Goal: Information Seeking & Learning: Learn about a topic

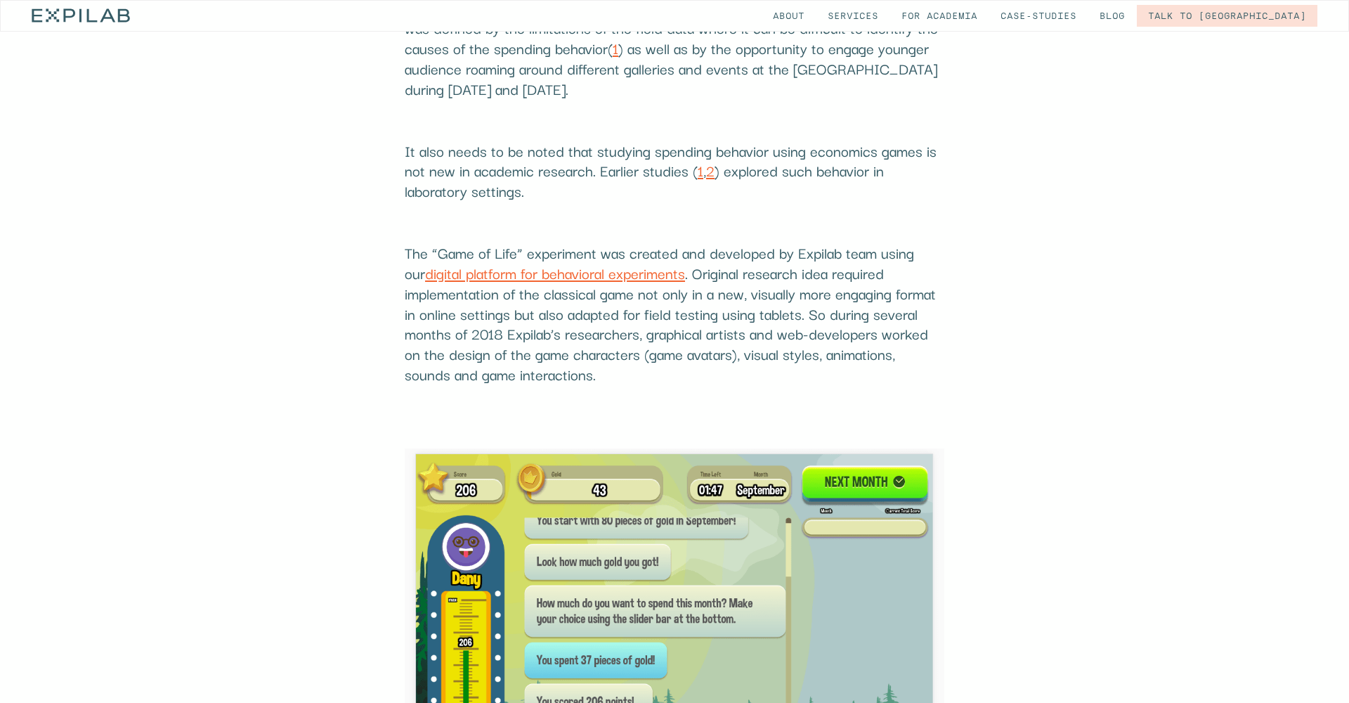
scroll to position [3736, 0]
click at [525, 263] on link "digital platform for behavioral experiments" at bounding box center [555, 274] width 260 height 22
click at [477, 263] on link "digital platform for behavioral experiments" at bounding box center [555, 274] width 260 height 22
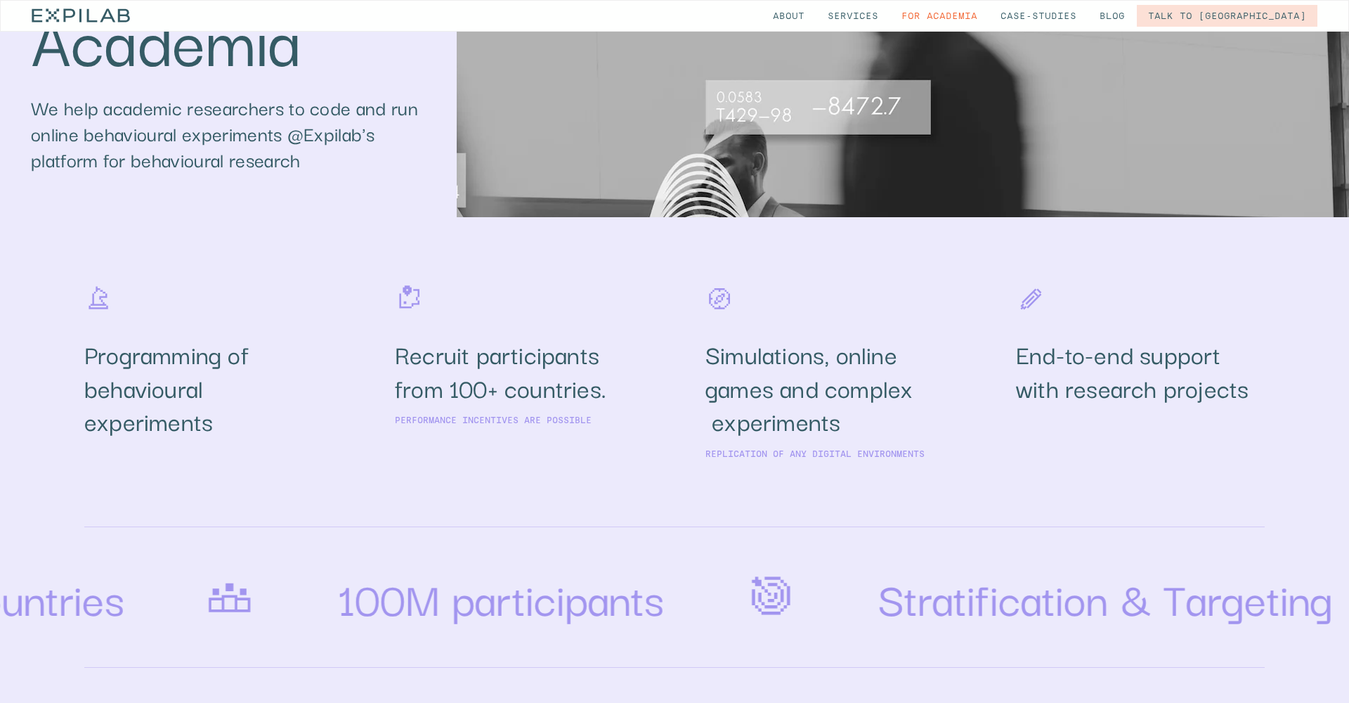
scroll to position [486, 0]
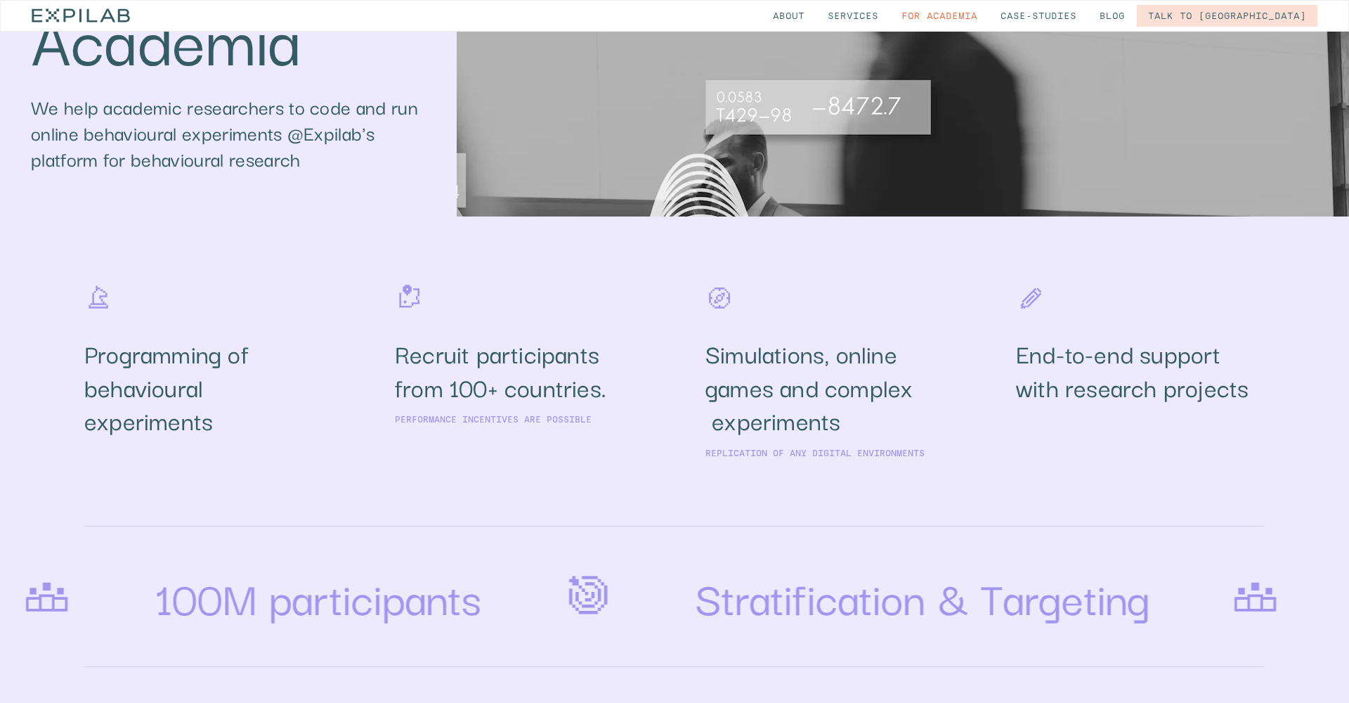
click at [782, 452] on p "Replication of any digital environments" at bounding box center [814, 453] width 219 height 10
click at [772, 370] on h2 "Simulations, online games and complex experiments" at bounding box center [829, 387] width 249 height 100
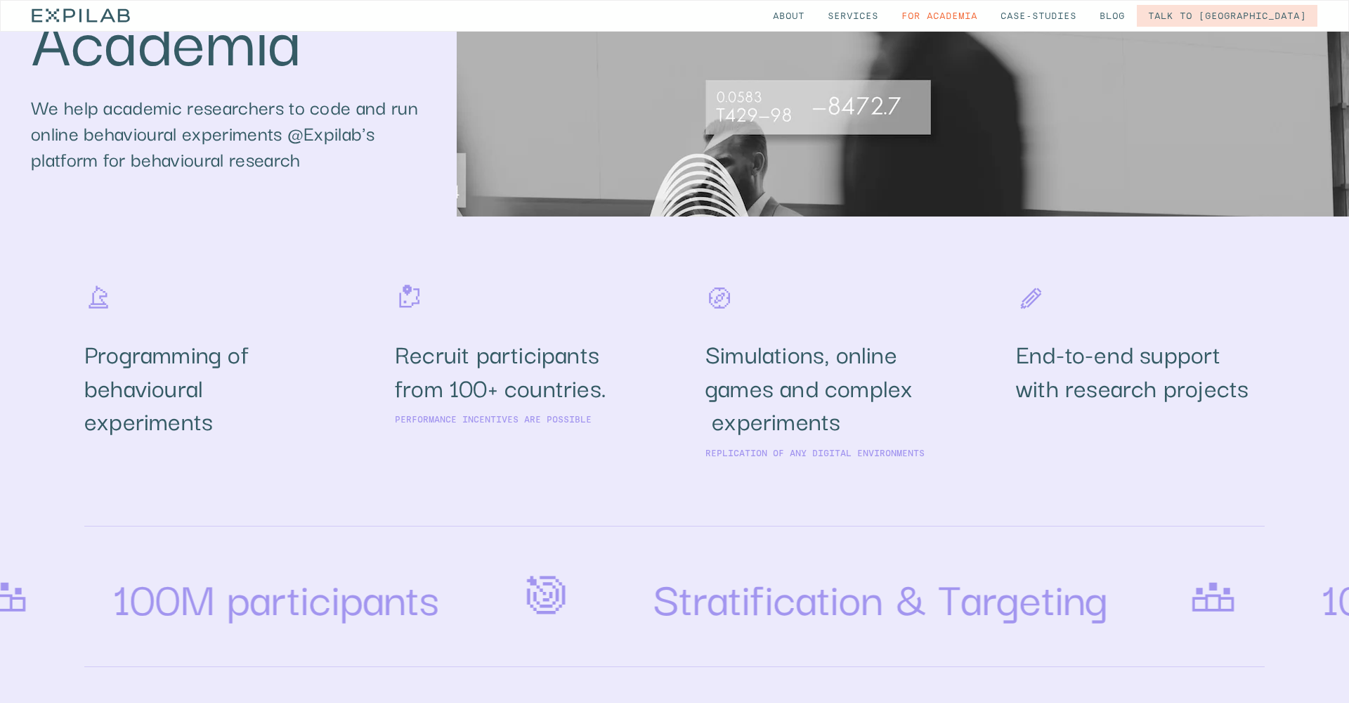
click at [776, 352] on h2 "Simulations, online games and complex experiments" at bounding box center [829, 387] width 249 height 100
click at [803, 360] on h2 "Simulations, online games and complex experiments" at bounding box center [829, 387] width 249 height 100
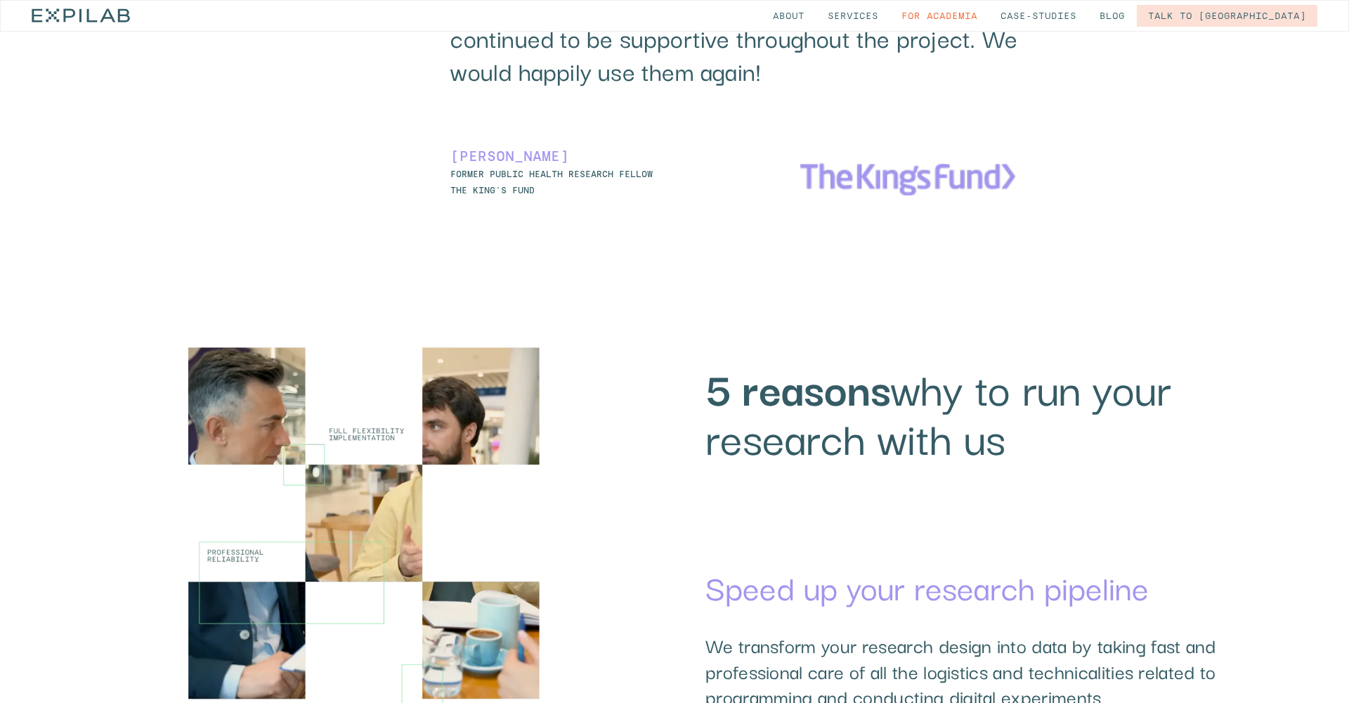
scroll to position [1485, 0]
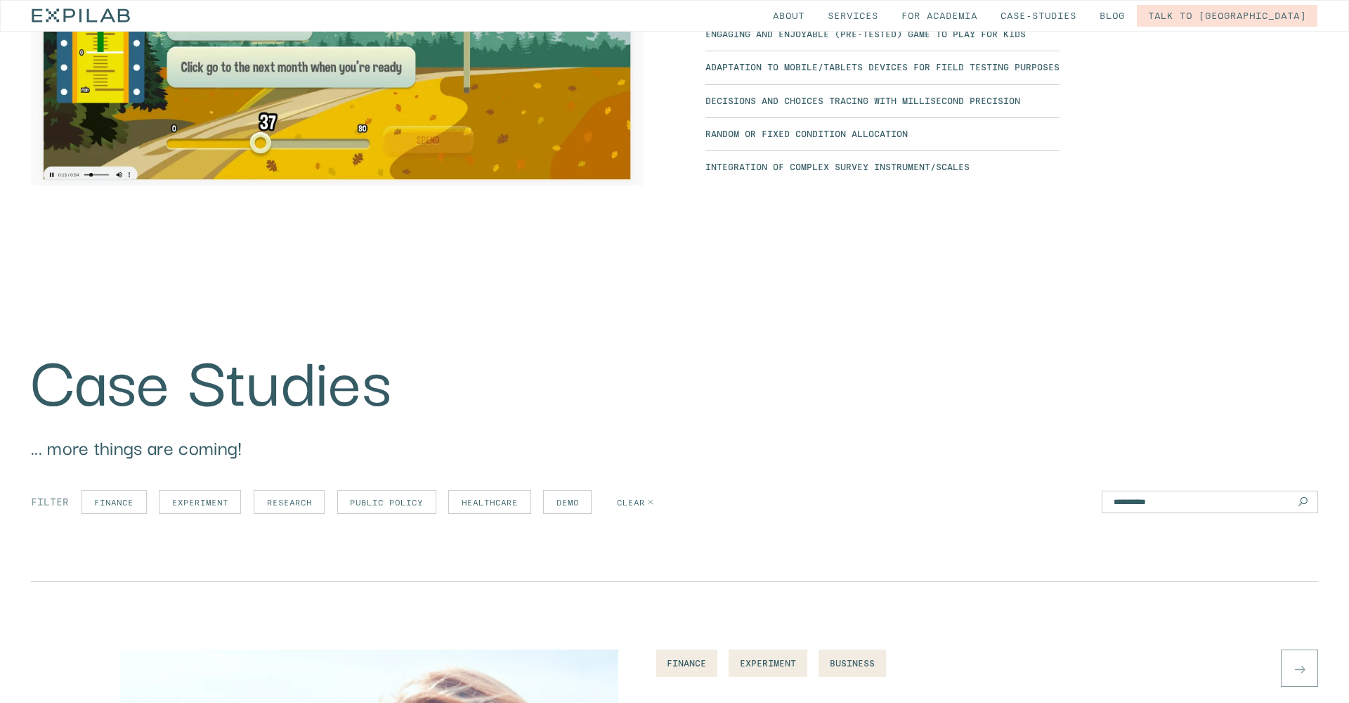
scroll to position [3442, 0]
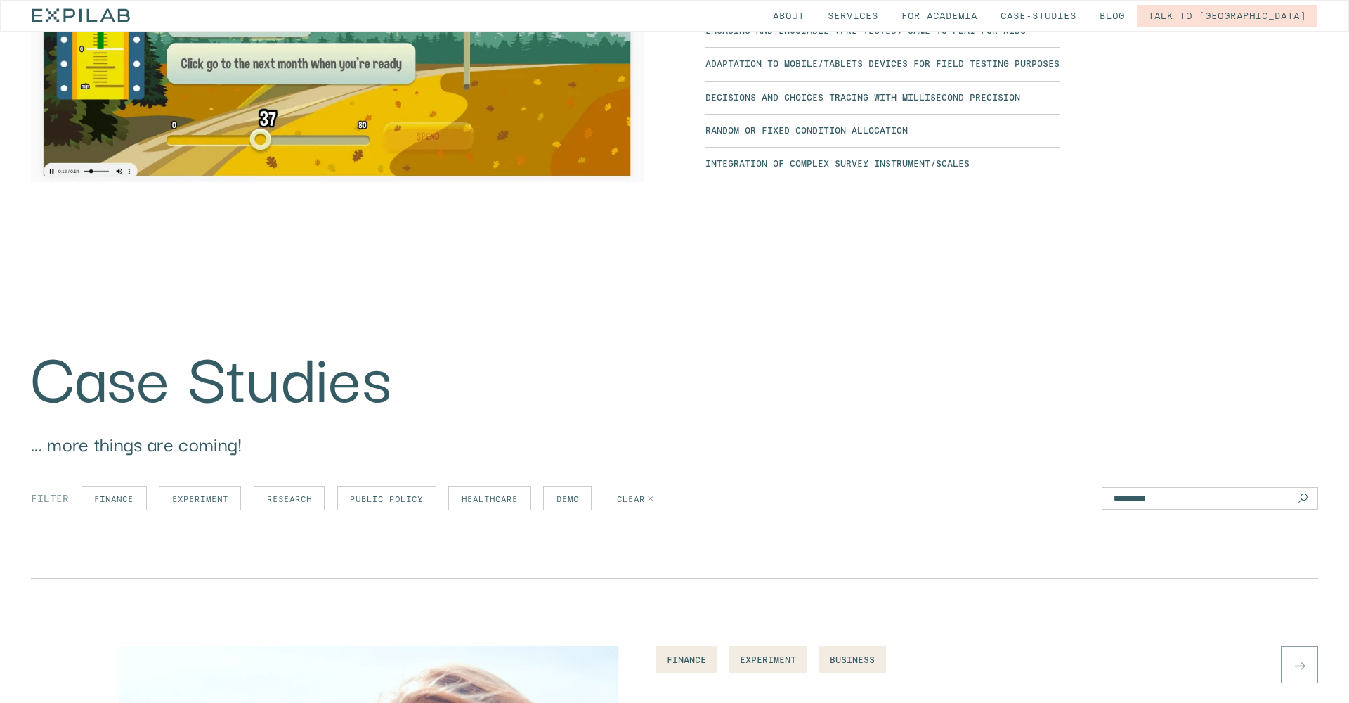
click at [116, 495] on span "finance" at bounding box center [113, 499] width 39 height 9
click at [207, 498] on div "description" at bounding box center [199, 498] width 81 height 22
click at [294, 495] on span "research" at bounding box center [289, 499] width 45 height 9
click at [423, 497] on div "description" at bounding box center [387, 498] width 98 height 22
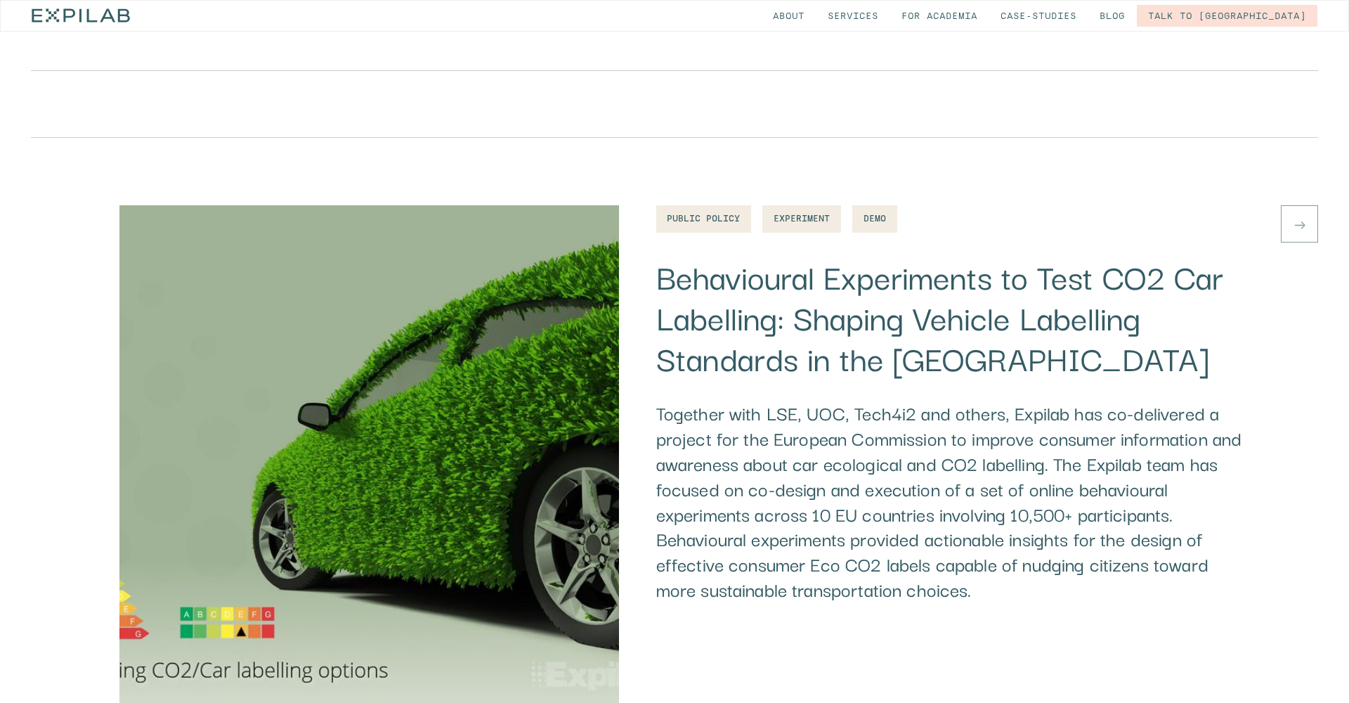
scroll to position [4549, 0]
